Goal: Task Accomplishment & Management: Use online tool/utility

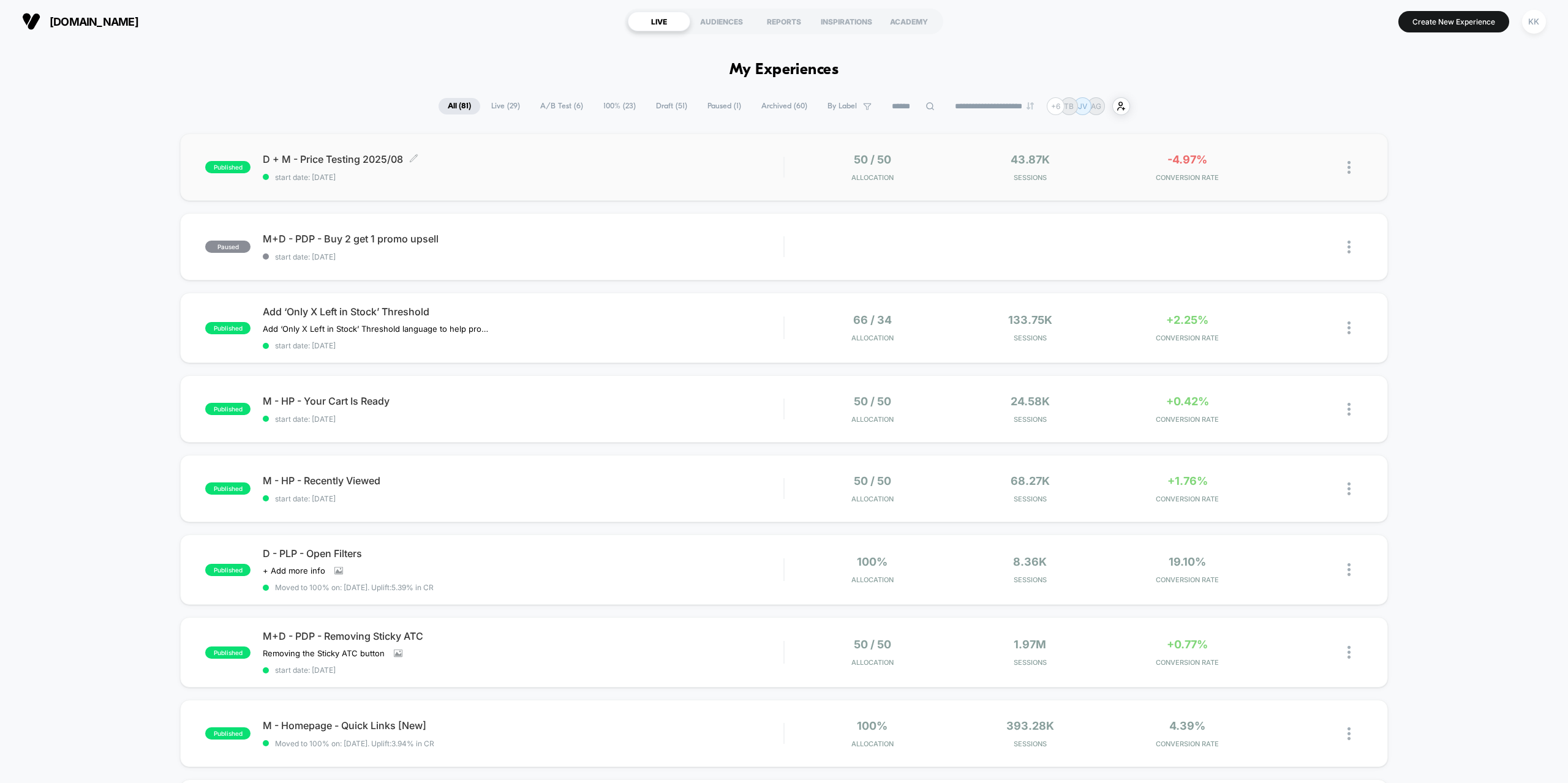
click at [529, 170] on div "D + M - Price Testing 2025/08 Click to edit experience details Click to edit ex…" at bounding box center [523, 167] width 520 height 29
click at [892, 108] on input at bounding box center [913, 106] width 61 height 15
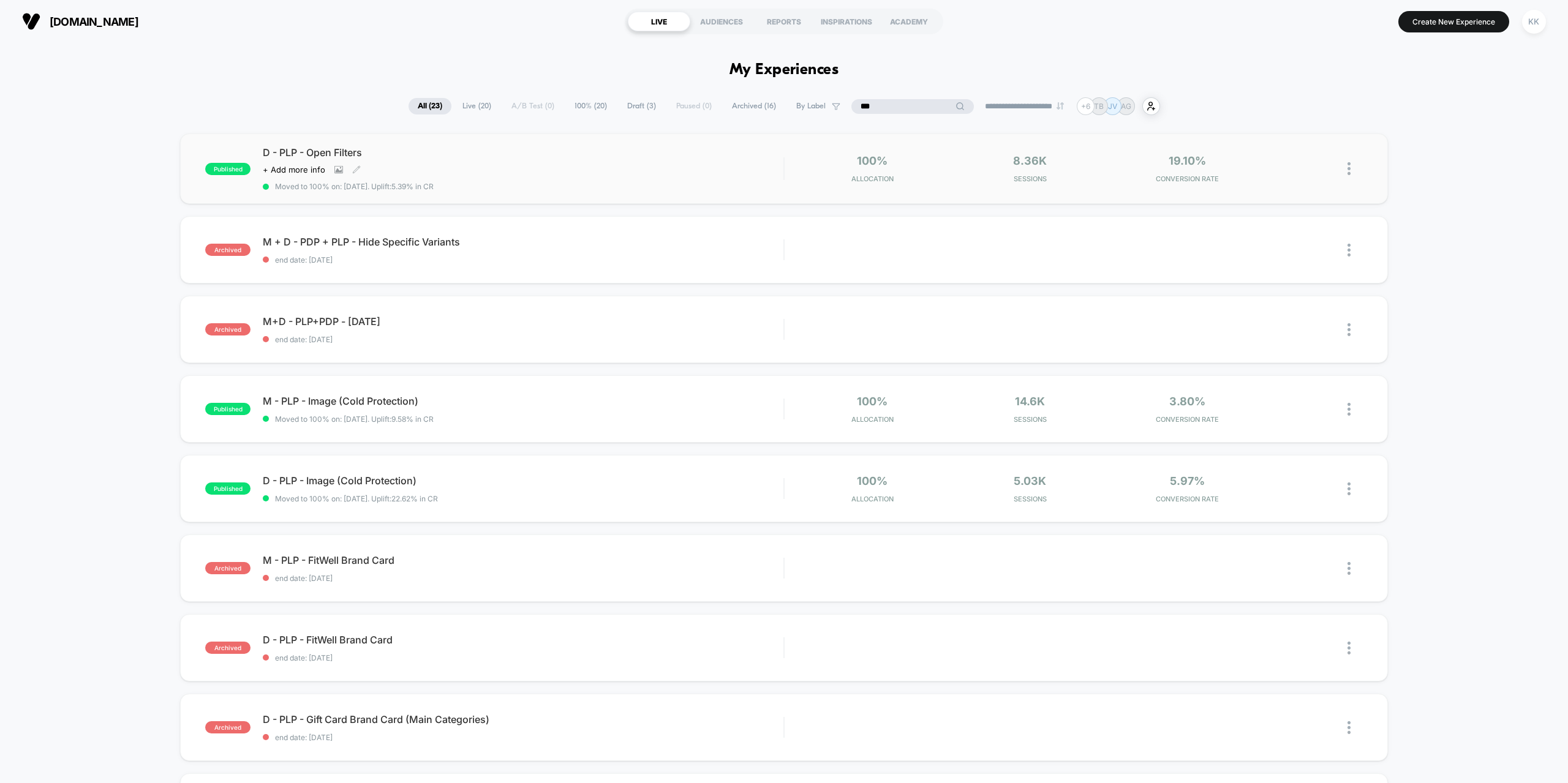
type input "***"
click at [499, 177] on div "D - PLP - Open Filters Click to view images Click to edit experience details + …" at bounding box center [523, 168] width 520 height 44
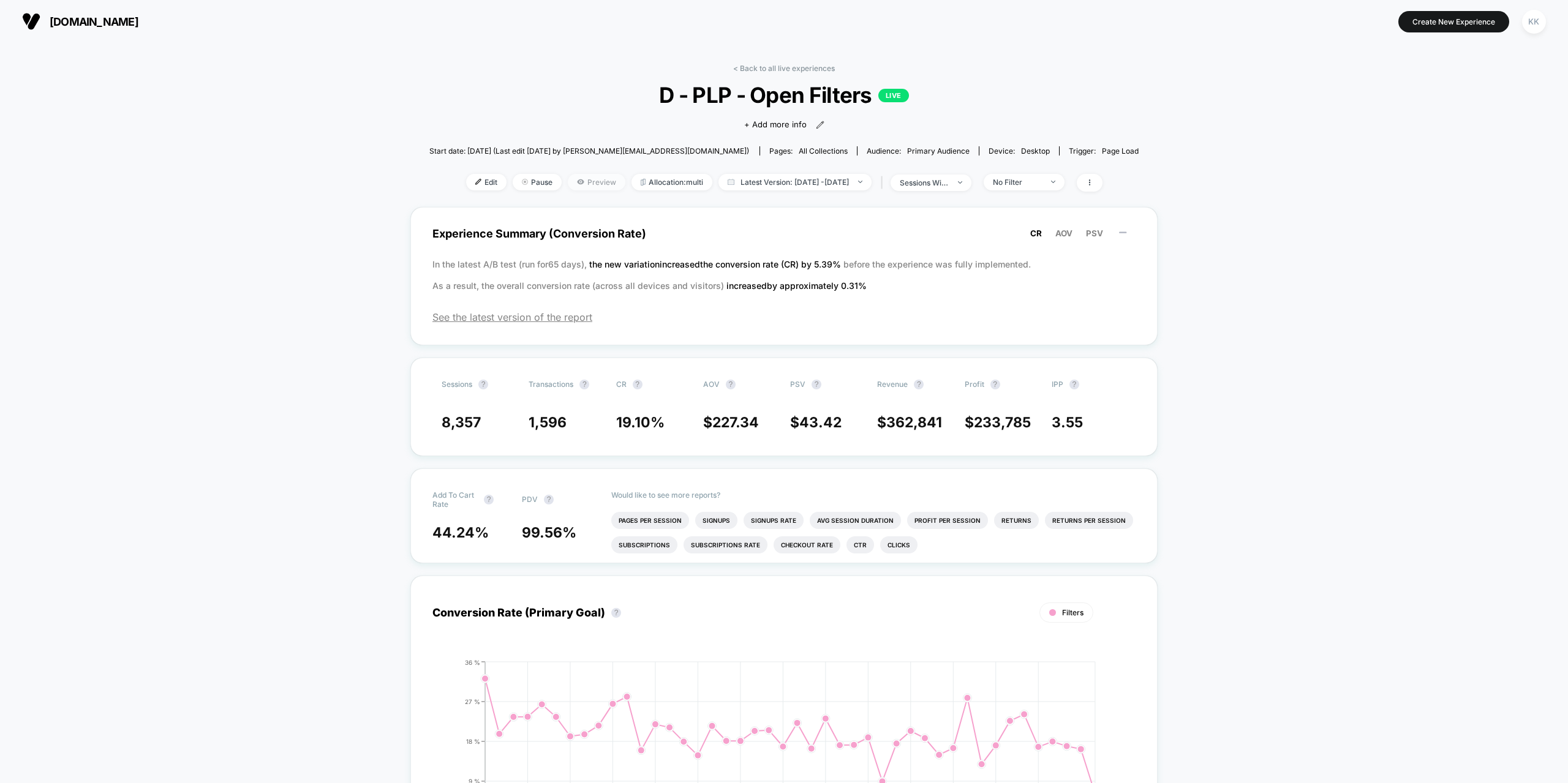
click at [580, 184] on span "Preview" at bounding box center [596, 182] width 57 height 17
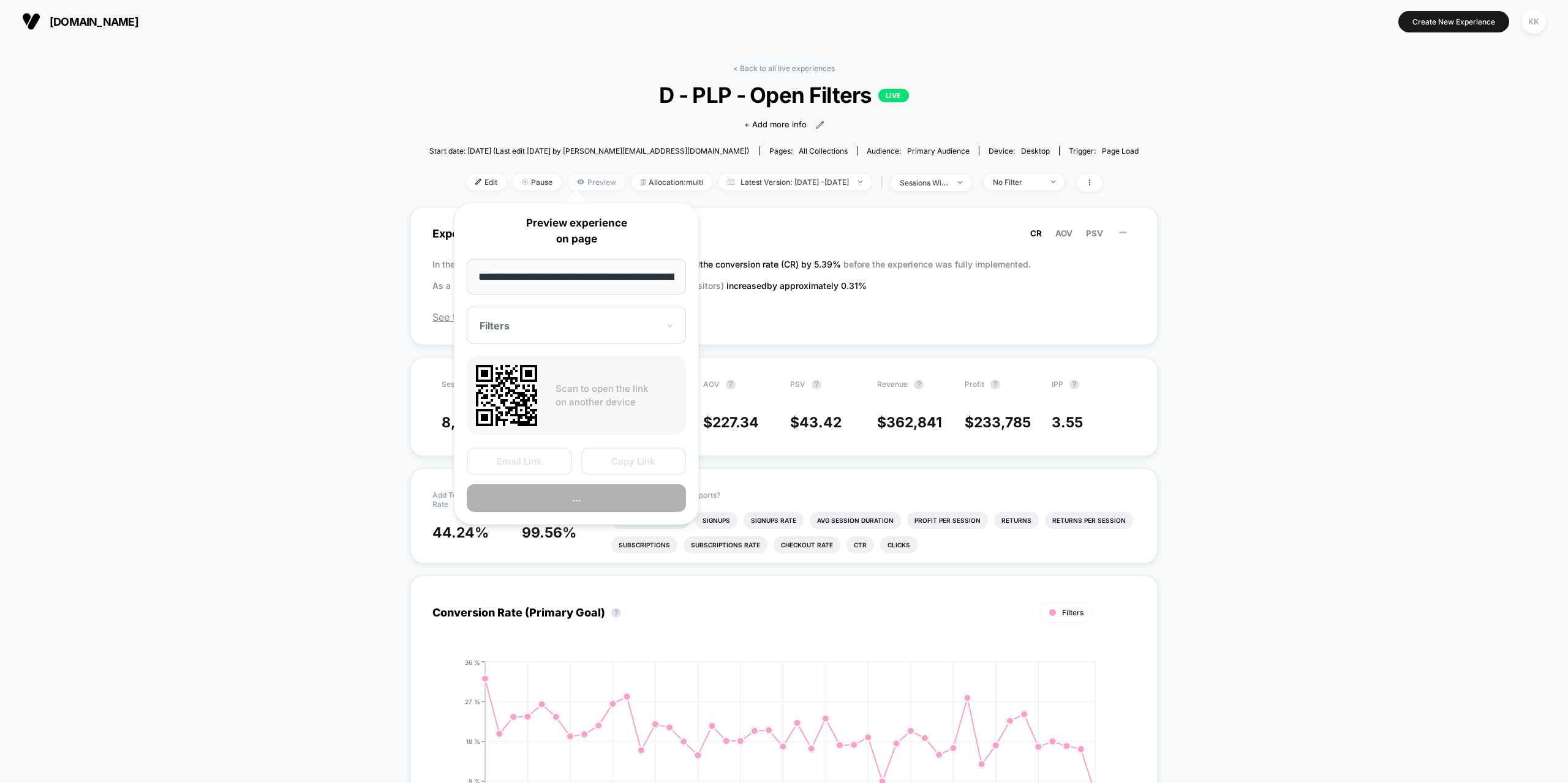
scroll to position [0, 69]
click at [555, 497] on button "Preview" at bounding box center [576, 499] width 219 height 28
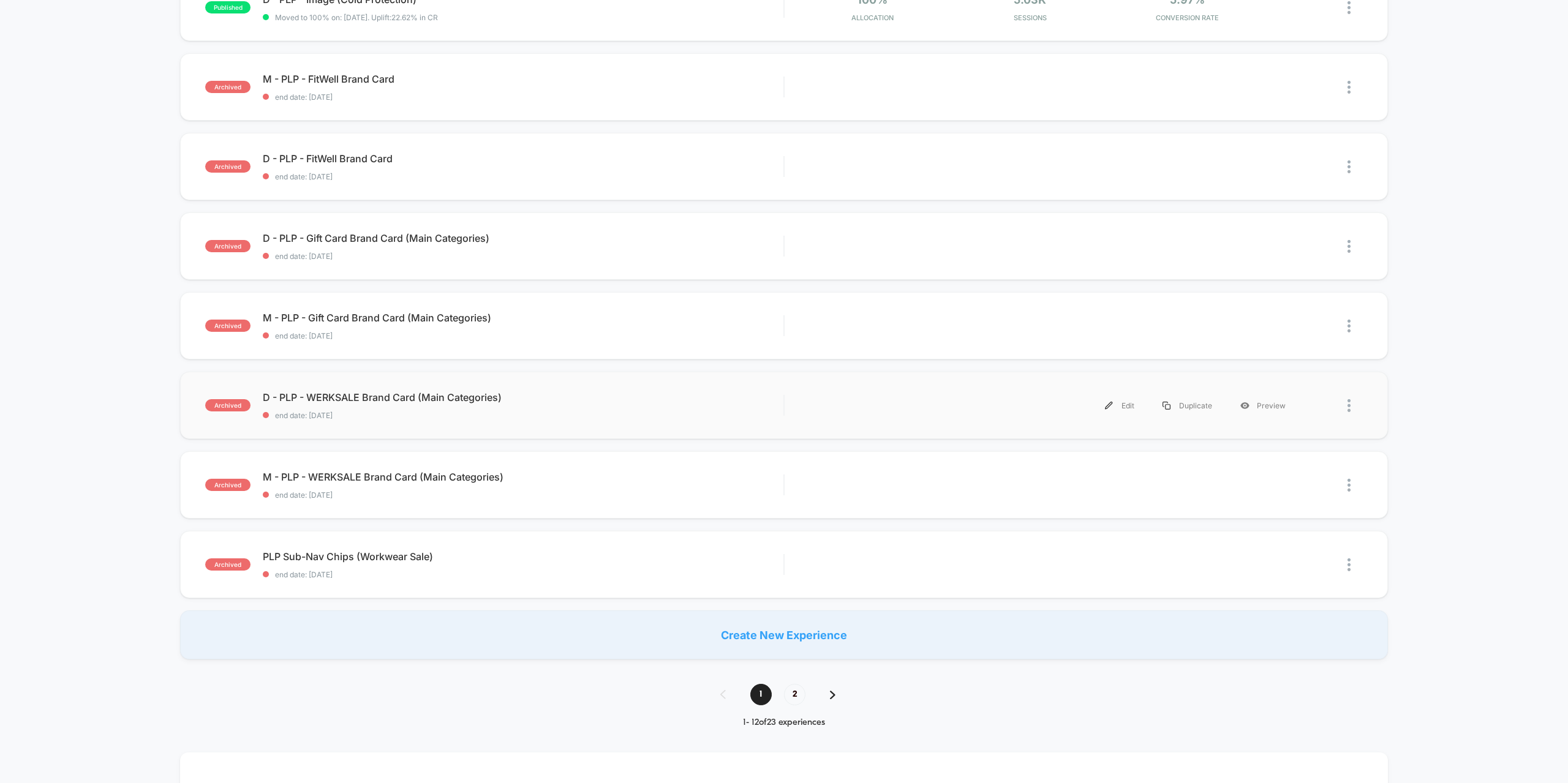
scroll to position [490, 0]
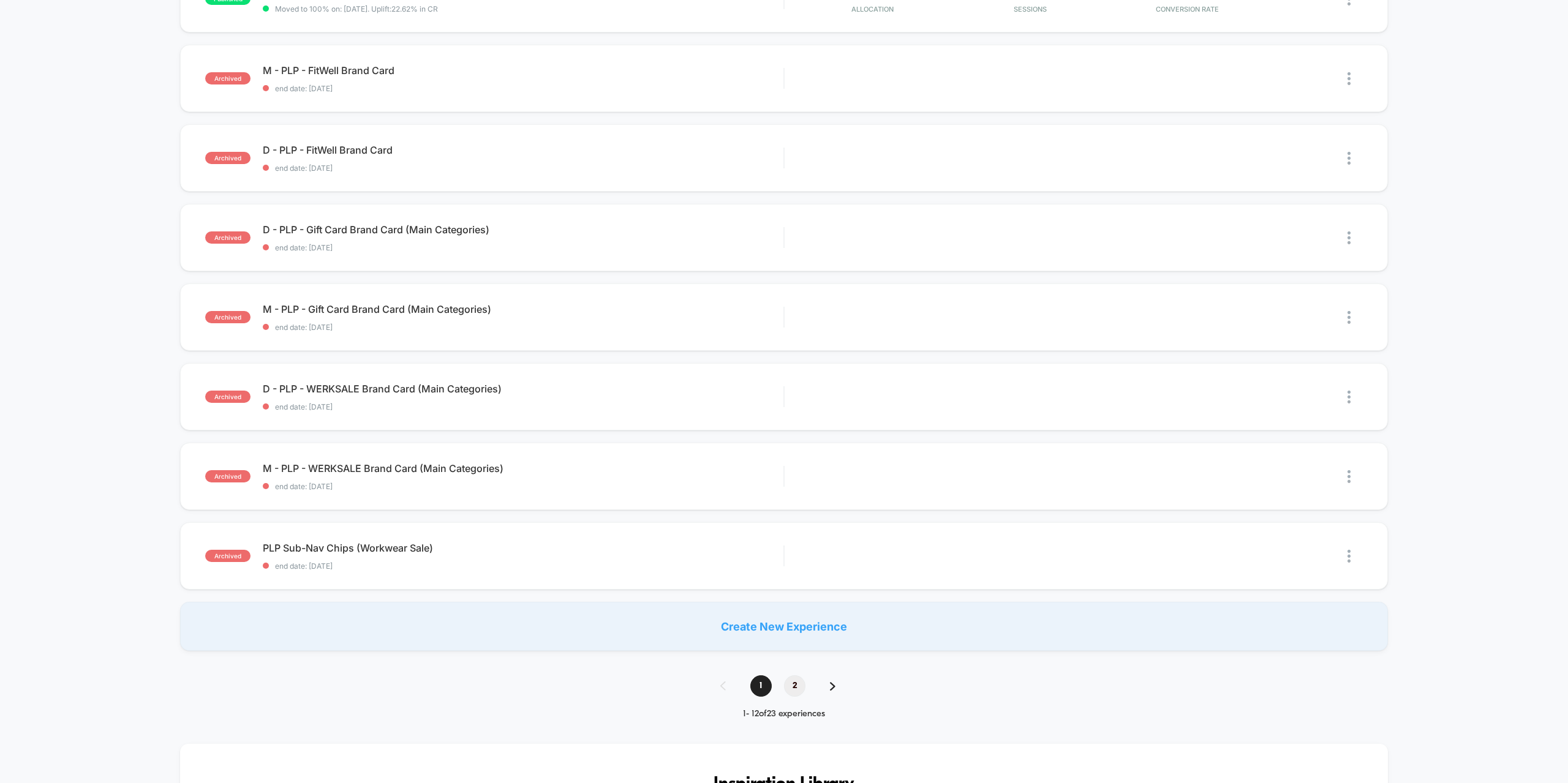
click at [799, 681] on span "2" at bounding box center [795, 686] width 22 height 22
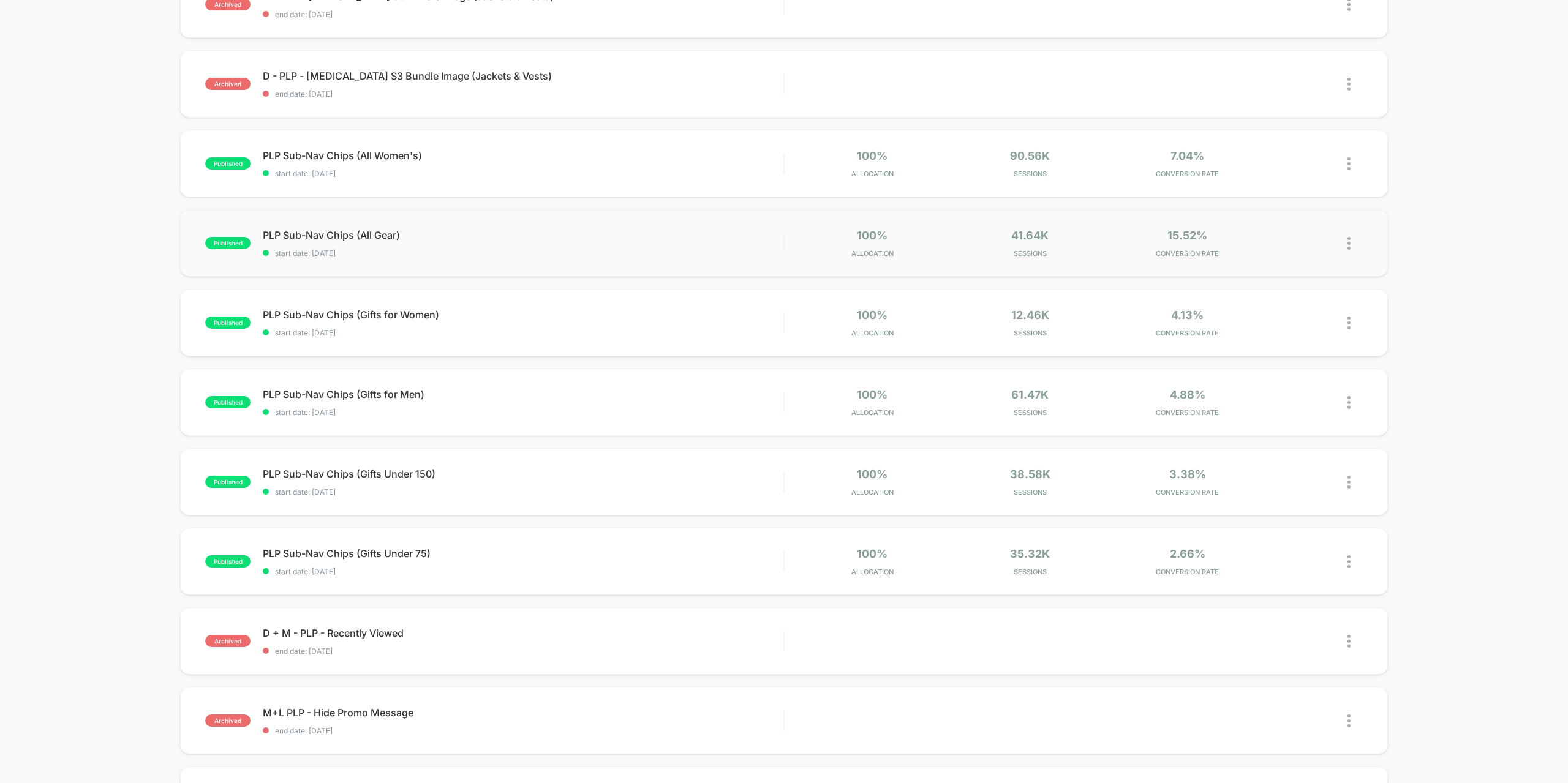
scroll to position [184, 0]
